Goal: Transaction & Acquisition: Purchase product/service

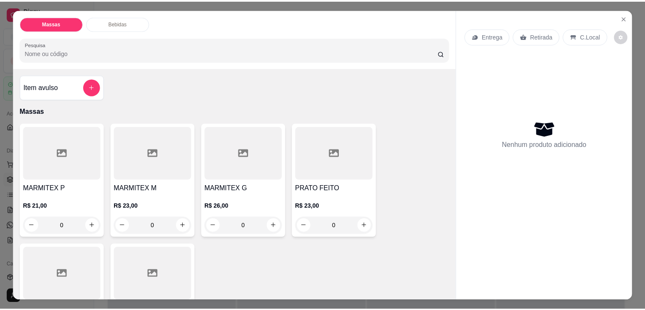
scroll to position [85, 0]
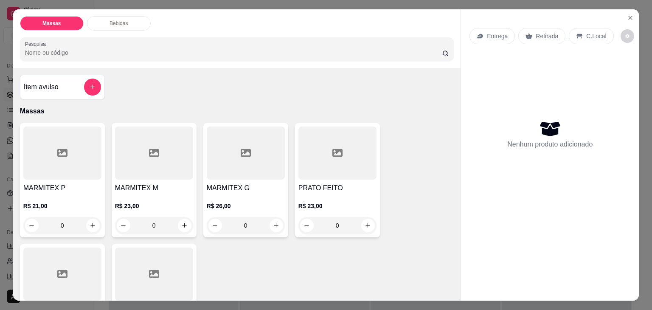
click at [50, 172] on div at bounding box center [62, 152] width 78 height 53
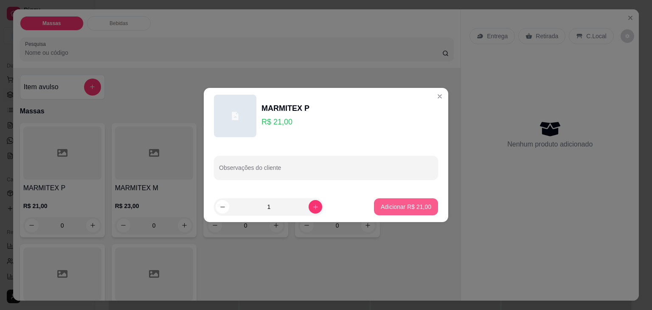
click at [394, 204] on p "Adicionar R$ 21,00" at bounding box center [406, 206] width 50 height 8
type input "1"
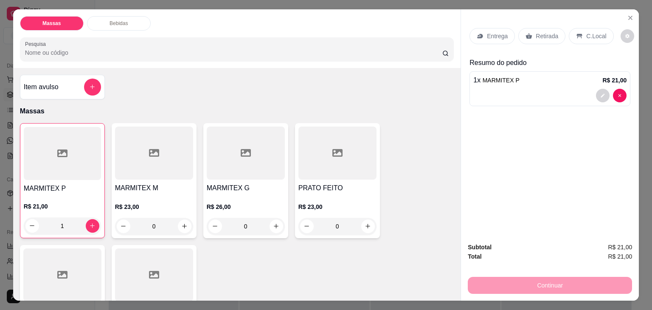
click at [494, 34] on p "Entrega" at bounding box center [497, 36] width 21 height 8
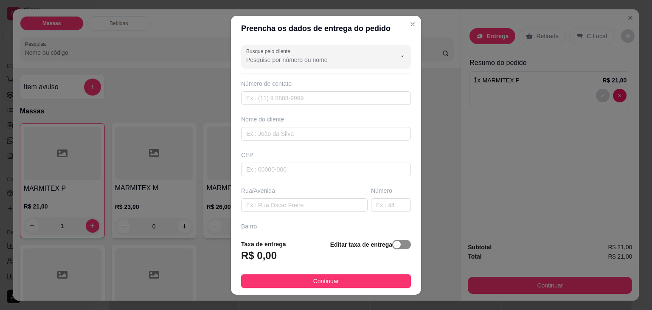
click at [392, 240] on span "button" at bounding box center [401, 244] width 19 height 9
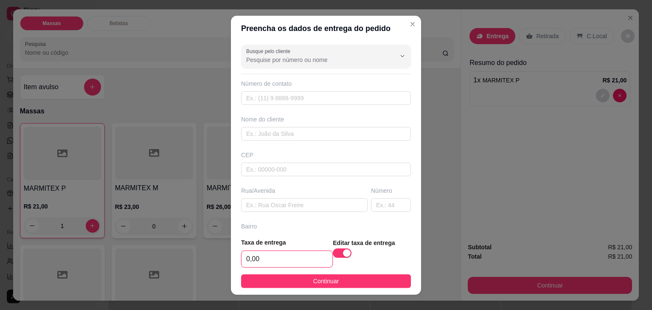
click at [306, 257] on input "0,00" at bounding box center [286, 259] width 91 height 16
type input "5,00"
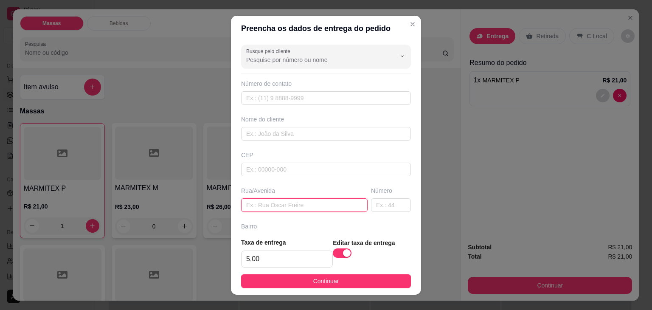
click at [286, 202] on input "text" at bounding box center [304, 205] width 126 height 14
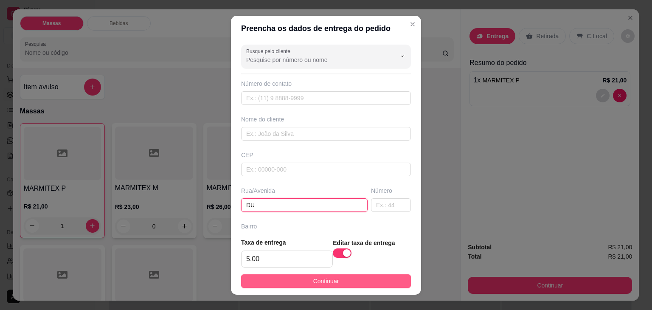
type input "DU"
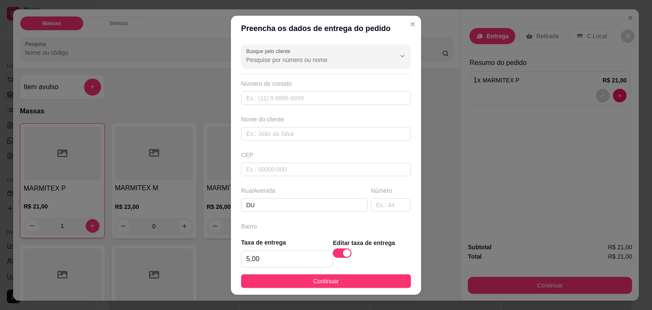
click at [281, 279] on button "Continuar" at bounding box center [326, 281] width 170 height 14
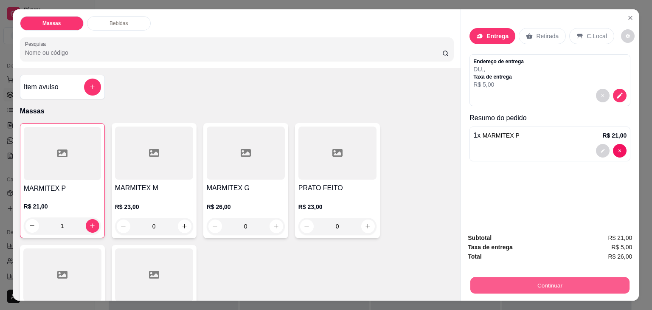
click at [569, 280] on button "Continuar" at bounding box center [549, 285] width 159 height 17
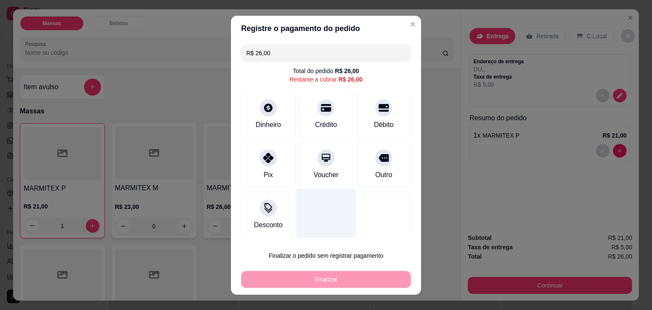
drag, startPoint x: 375, startPoint y: 154, endPoint x: 340, endPoint y: 218, distance: 72.5
click at [379, 158] on icon at bounding box center [384, 158] width 10 height 8
type input "R$ 0,00"
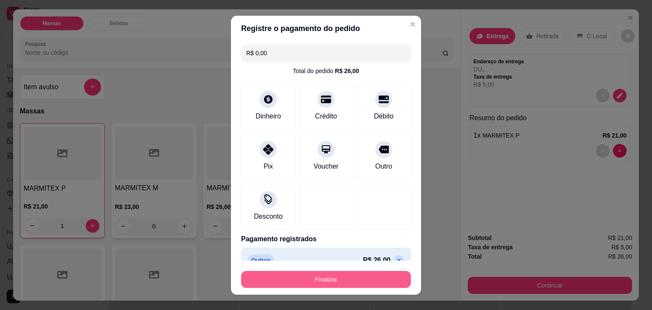
click at [336, 273] on button "Finalizar" at bounding box center [326, 279] width 170 height 17
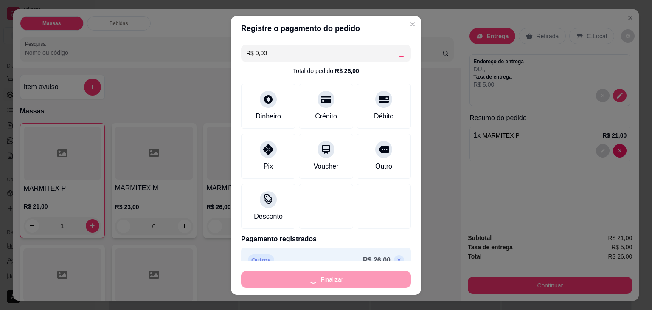
type input "0"
type input "-R$ 26,00"
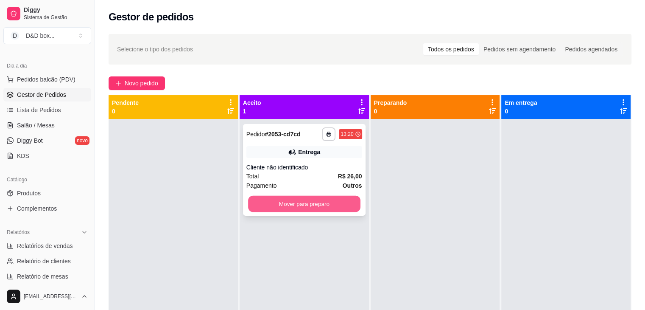
click at [321, 206] on button "Mover para preparo" at bounding box center [304, 204] width 112 height 17
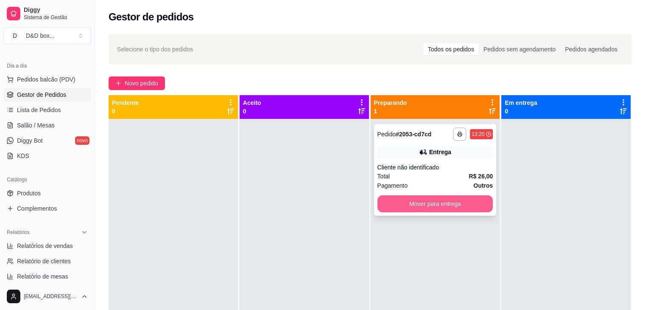
click at [399, 206] on button "Mover para entrega" at bounding box center [436, 203] width 116 height 17
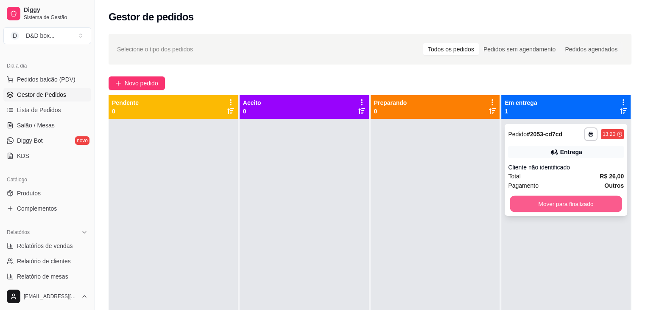
click at [527, 208] on button "Mover para finalizado" at bounding box center [566, 204] width 112 height 17
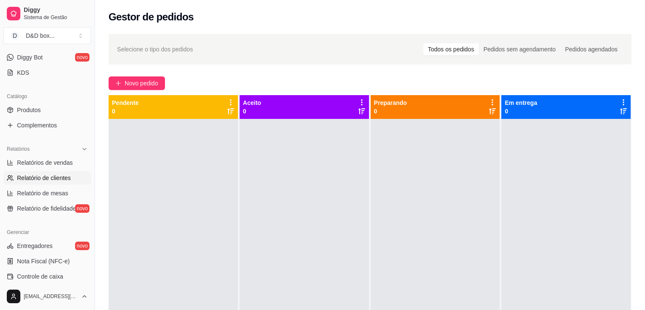
scroll to position [170, 0]
click at [54, 154] on link "Relatórios de vendas" at bounding box center [47, 161] width 88 height 14
select select "ALL"
select select "0"
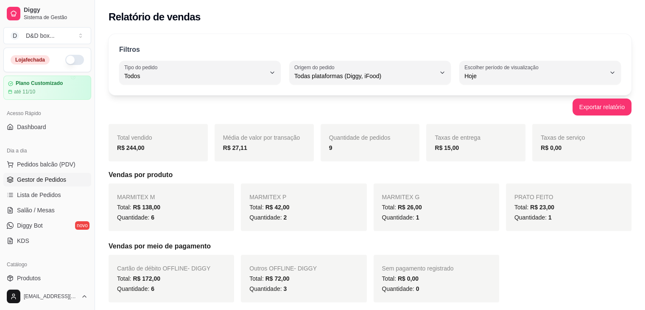
click at [48, 178] on span "Gestor de Pedidos" at bounding box center [41, 179] width 49 height 8
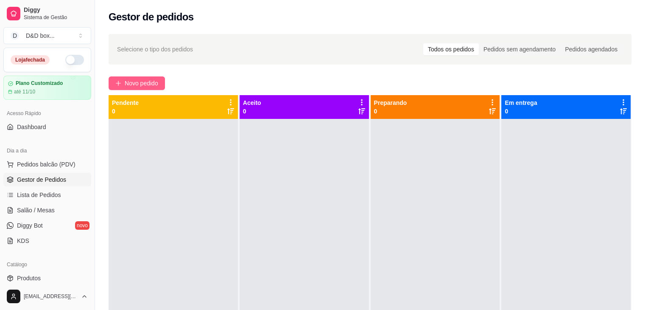
click at [128, 81] on span "Novo pedido" at bounding box center [142, 83] width 34 height 9
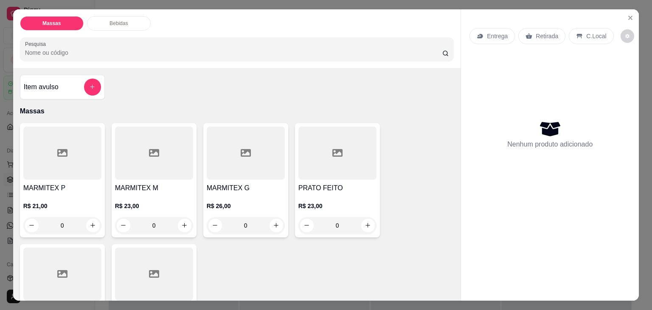
click at [222, 187] on h4 "MARMITEX G" at bounding box center [246, 188] width 78 height 10
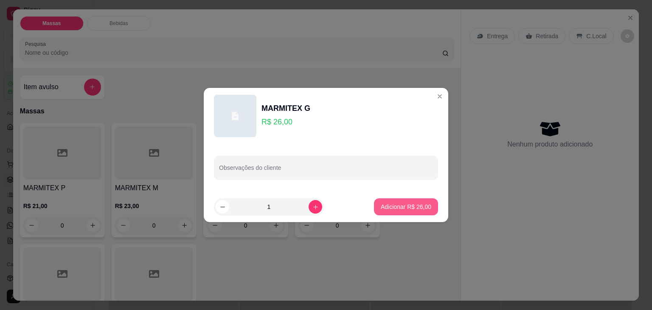
click at [392, 210] on p "Adicionar R$ 26,00" at bounding box center [406, 206] width 50 height 8
type input "1"
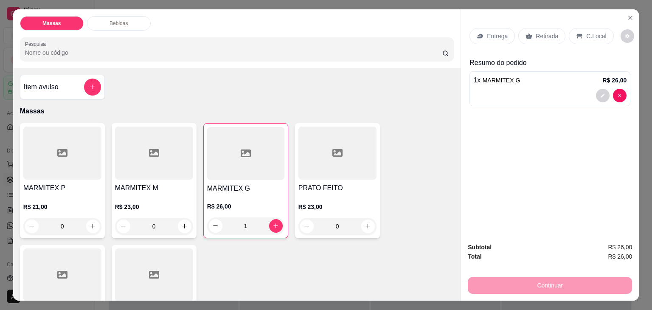
click at [536, 32] on p "Retirada" at bounding box center [547, 36] width 22 height 8
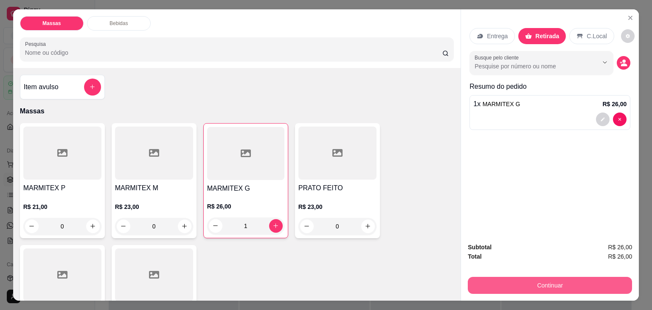
click at [521, 277] on button "Continuar" at bounding box center [550, 285] width 164 height 17
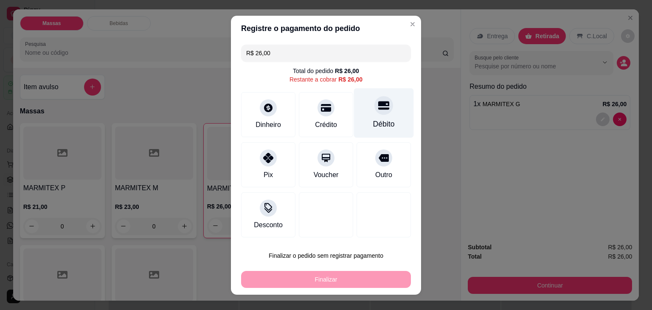
click at [380, 103] on icon at bounding box center [383, 105] width 11 height 8
type input "R$ 0,00"
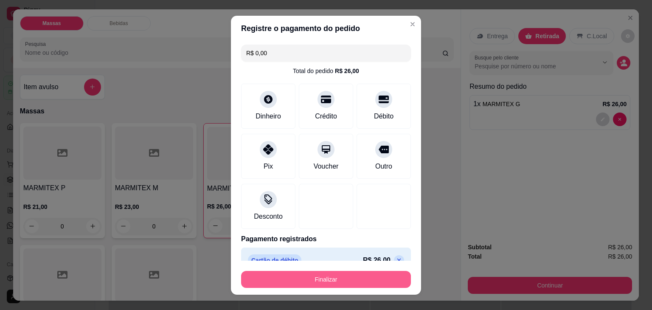
click at [326, 273] on button "Finalizar" at bounding box center [326, 279] width 170 height 17
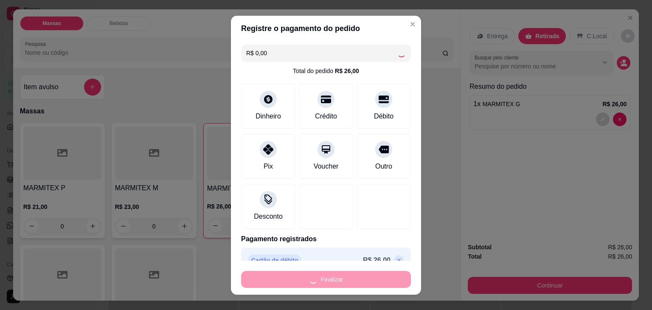
type input "0"
type input "-R$ 26,00"
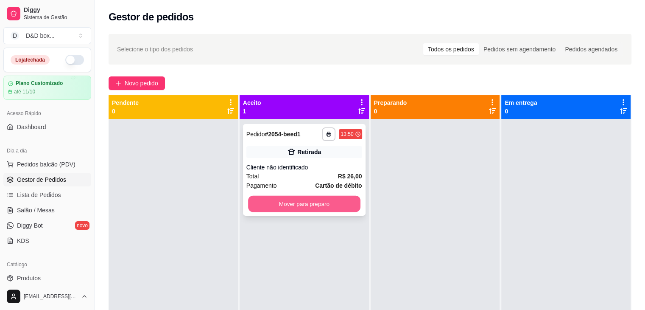
click at [305, 202] on button "Mover para preparo" at bounding box center [304, 204] width 112 height 17
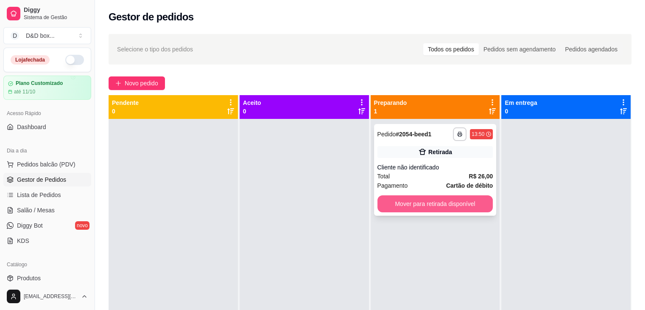
click at [402, 204] on button "Mover para retirada disponível" at bounding box center [436, 203] width 116 height 17
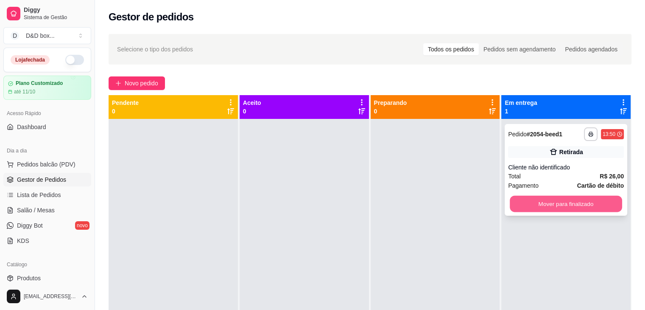
click at [541, 210] on button "Mover para finalizado" at bounding box center [566, 204] width 112 height 17
